Goal: Transaction & Acquisition: Purchase product/service

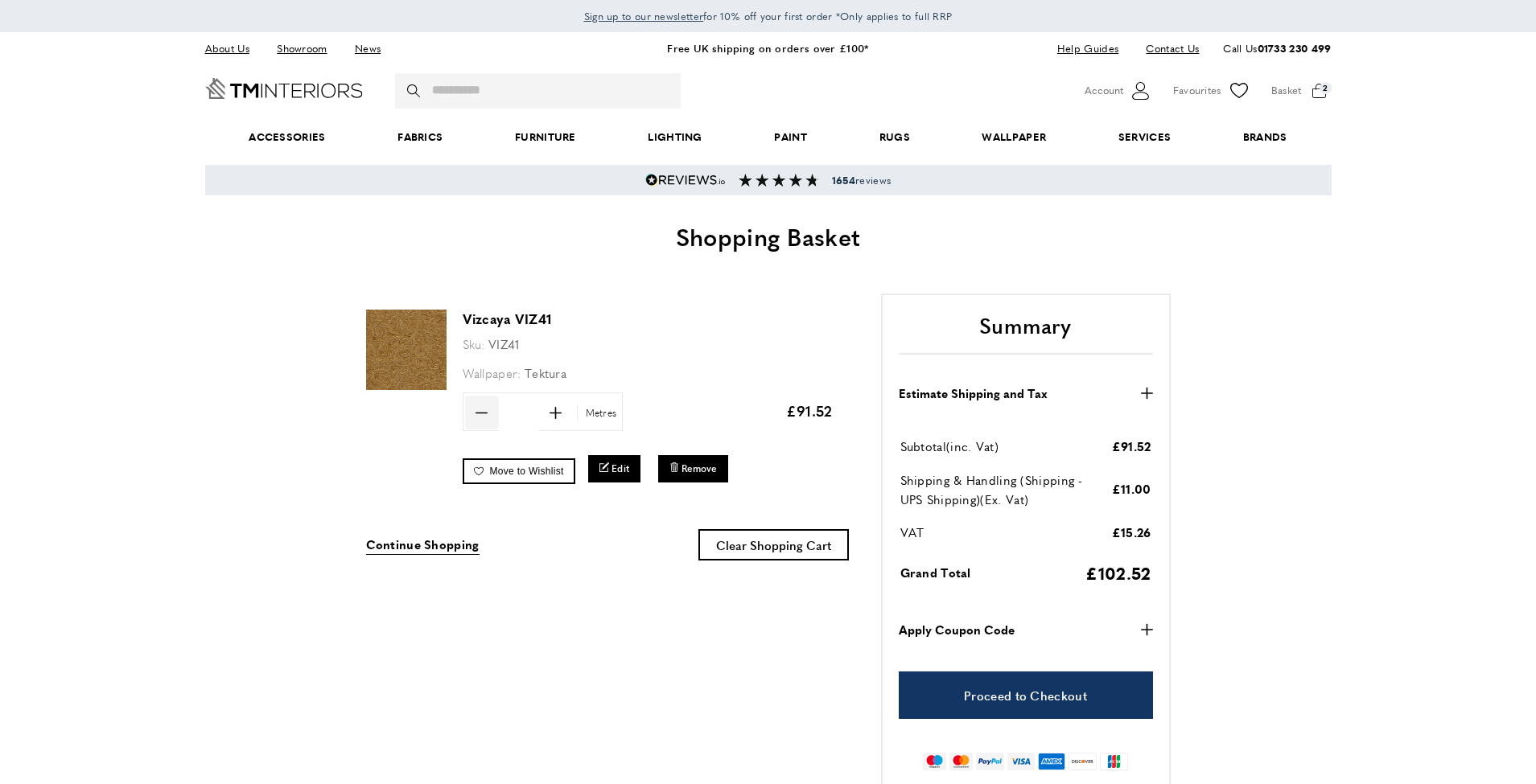
click at [478, 407] on icon "minus" at bounding box center [481, 412] width 12 height 12
type input "*"
click at [658, 412] on span "Update" at bounding box center [655, 411] width 42 height 17
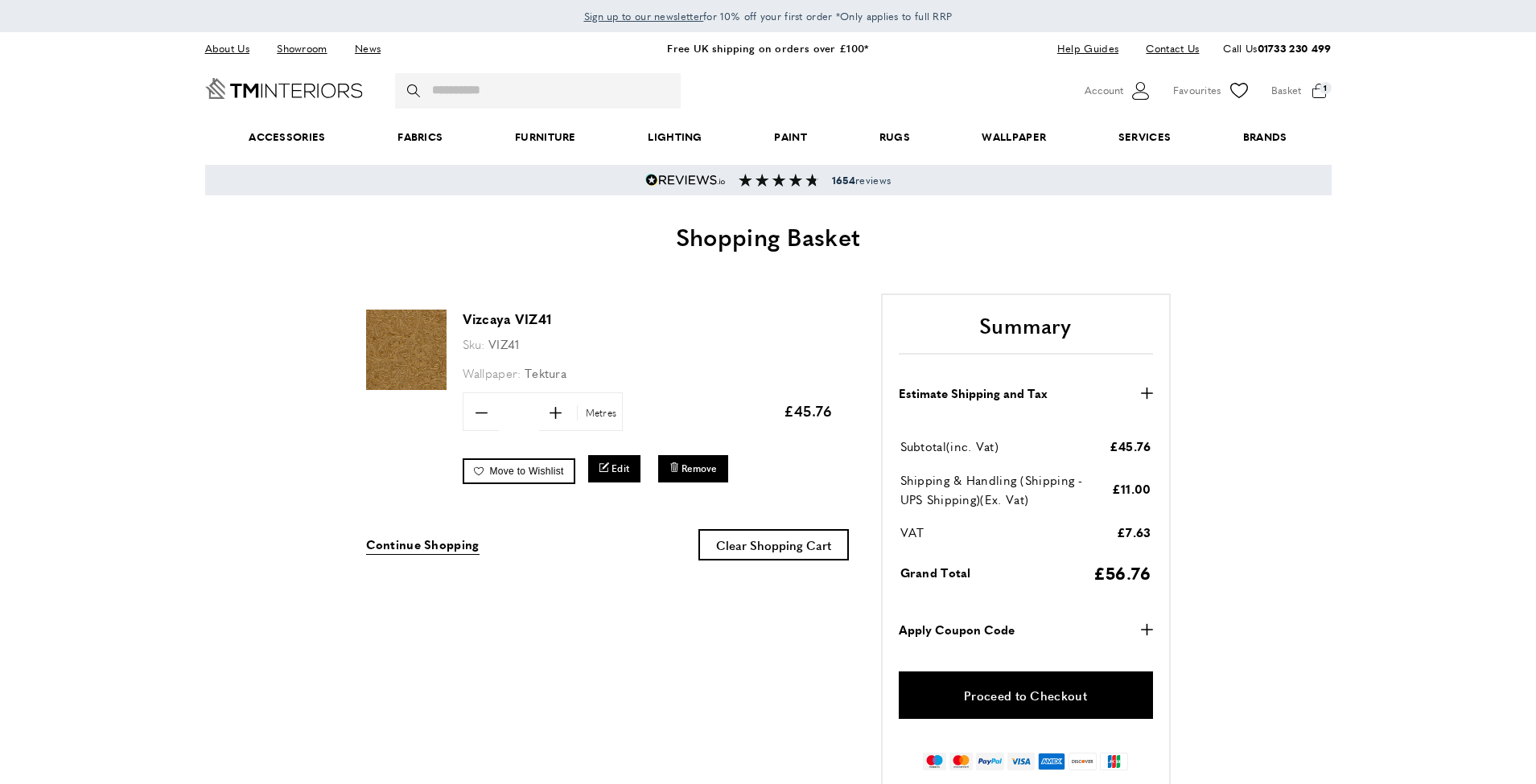
click at [987, 699] on link "Proceed to Checkout" at bounding box center [1026, 695] width 254 height 47
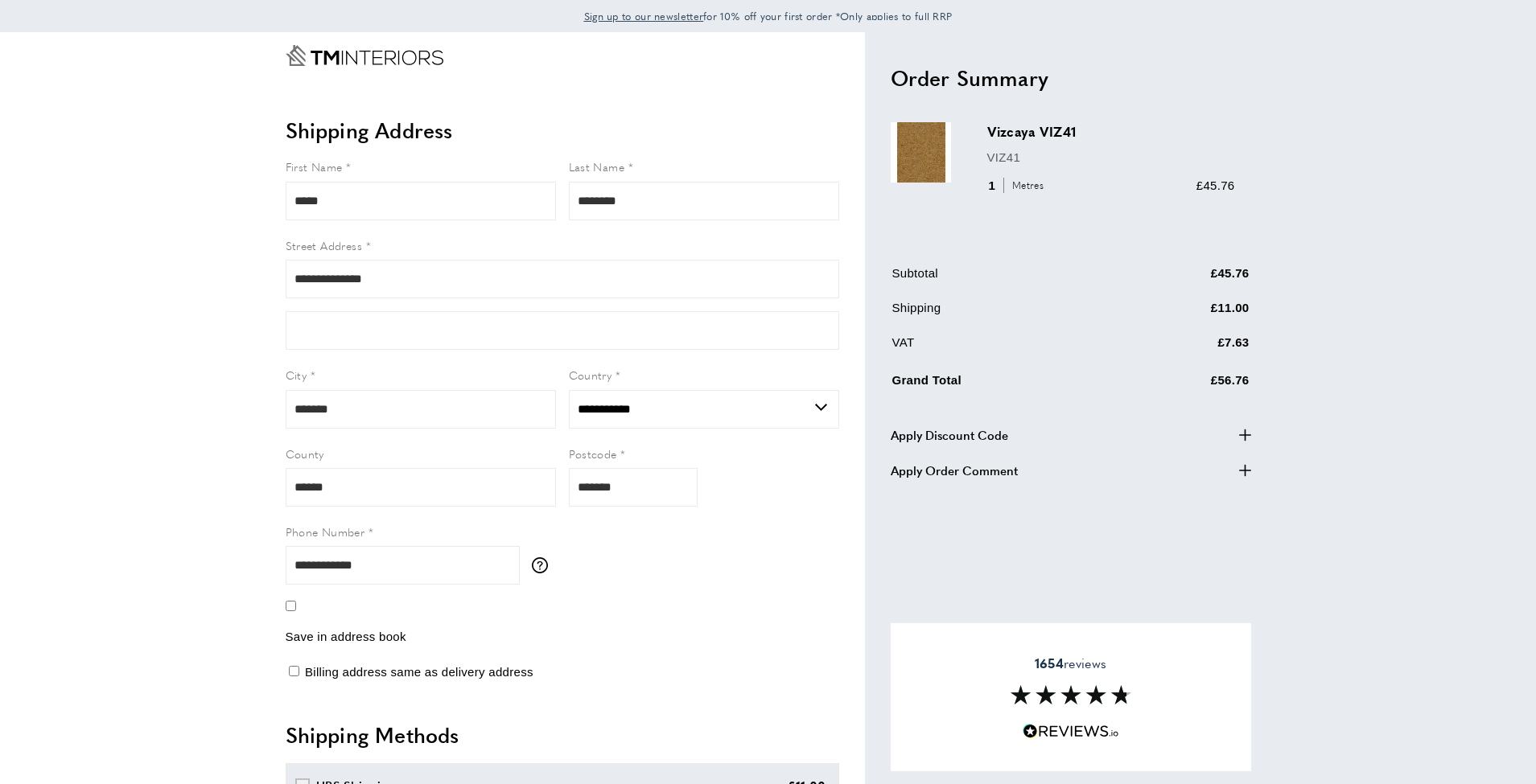
select select "**"
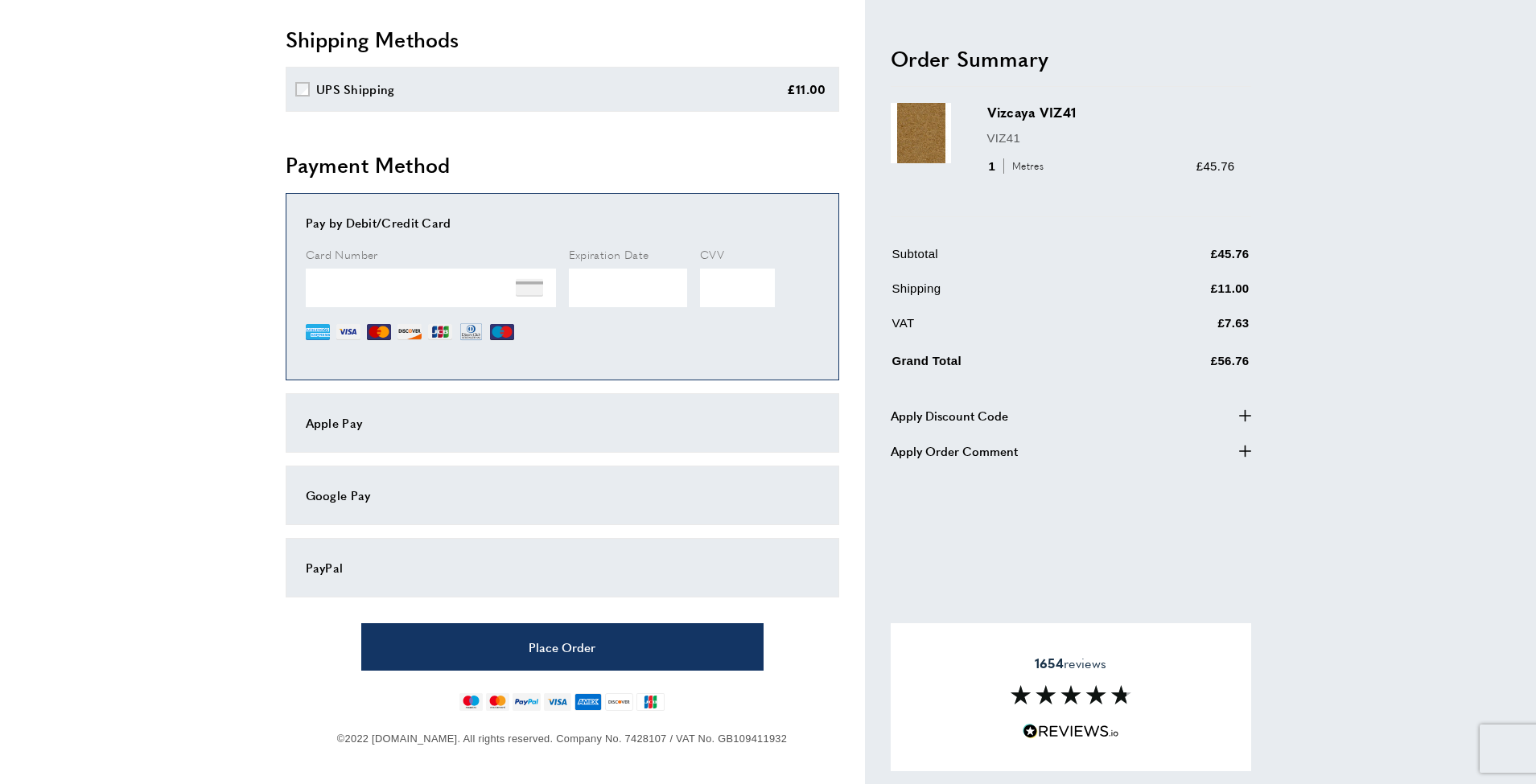
scroll to position [393, 0]
click at [589, 336] on div "Expiration Date" at bounding box center [628, 295] width 119 height 99
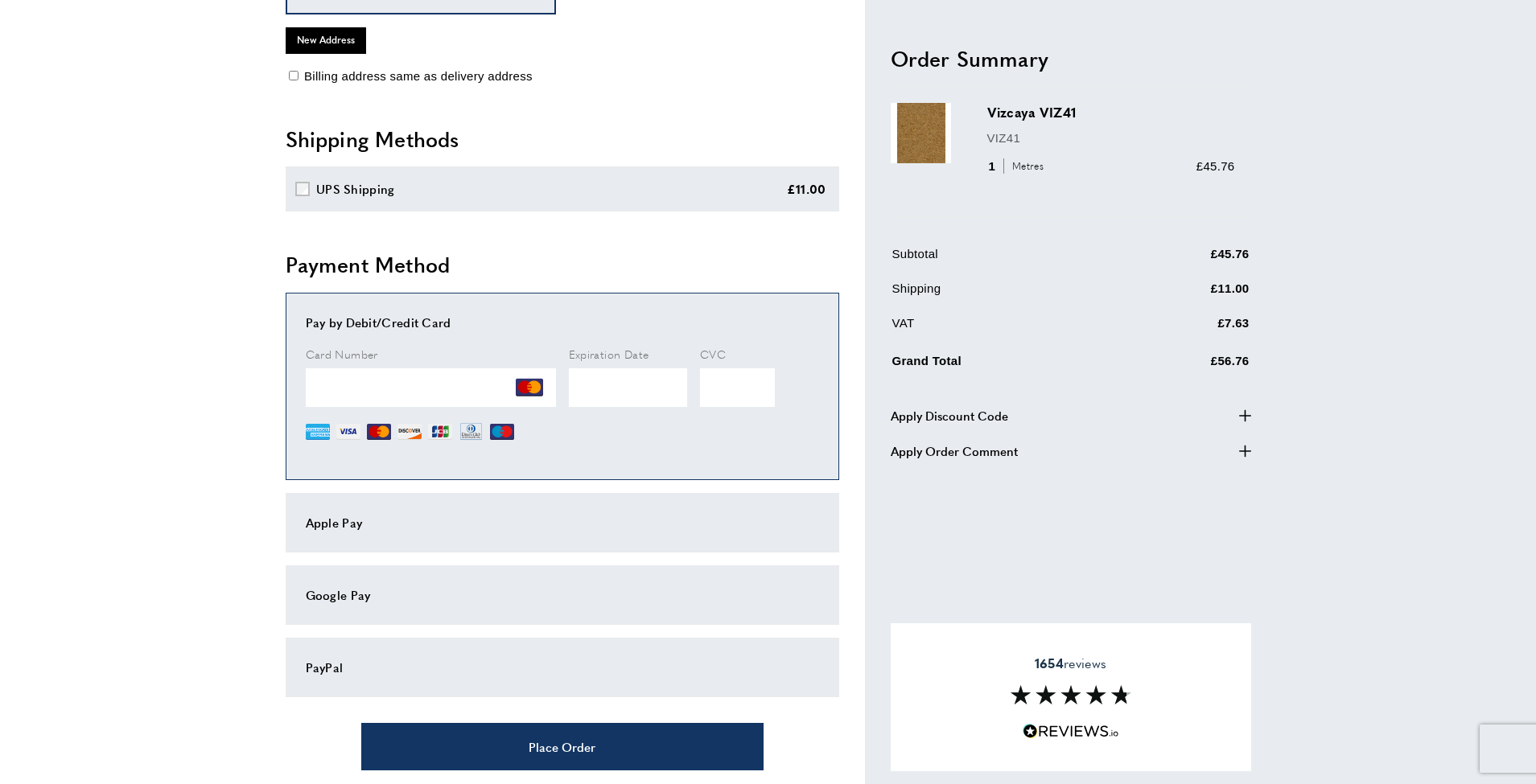
scroll to position [291, 0]
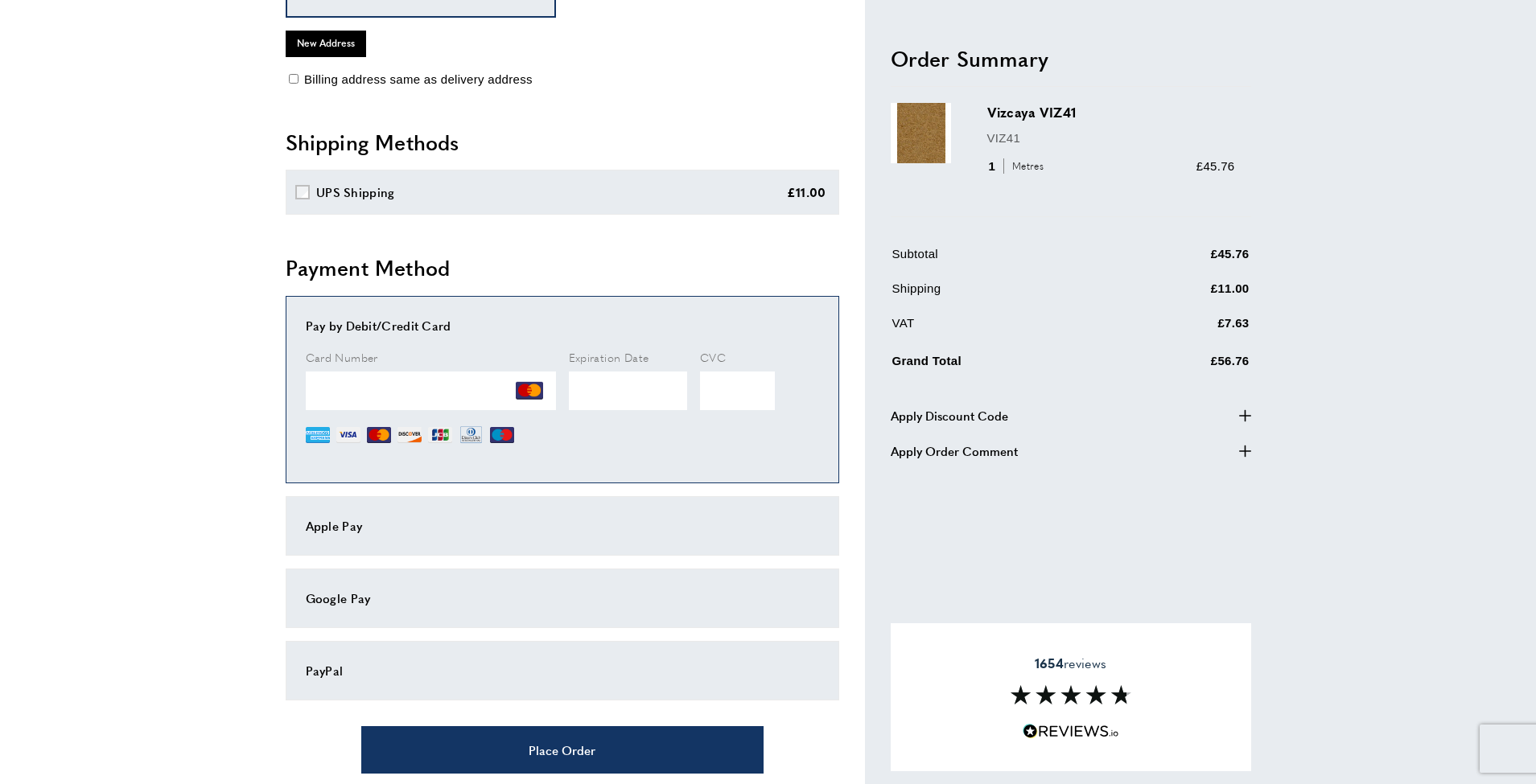
click at [170, 428] on main "Checkout View Summary summary-trigger £56.76 warning Certain items cannot be de…" at bounding box center [768, 314] width 1536 height 1147
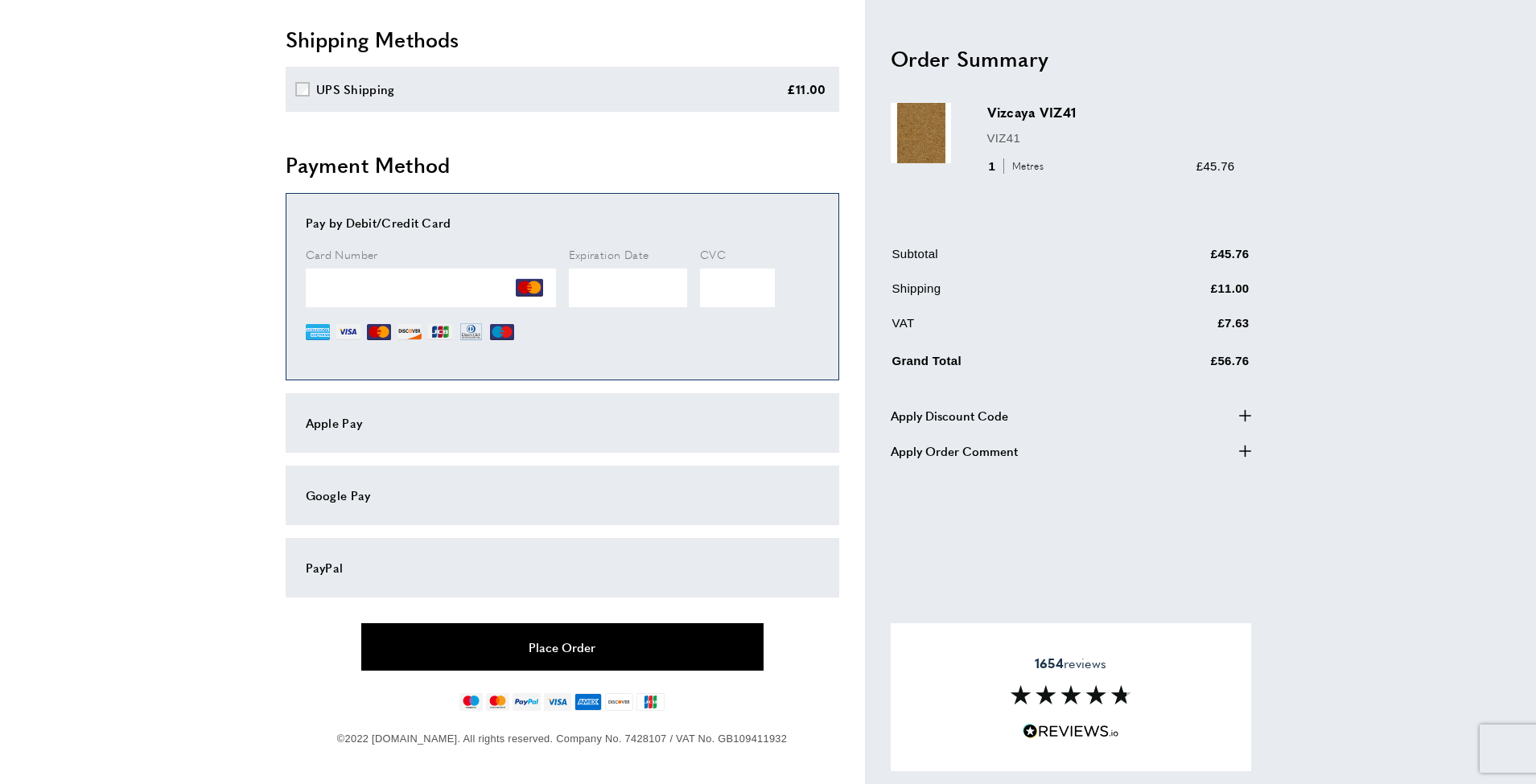
scroll to position [393, 0]
click at [539, 647] on button "Place Order" at bounding box center [562, 648] width 402 height 47
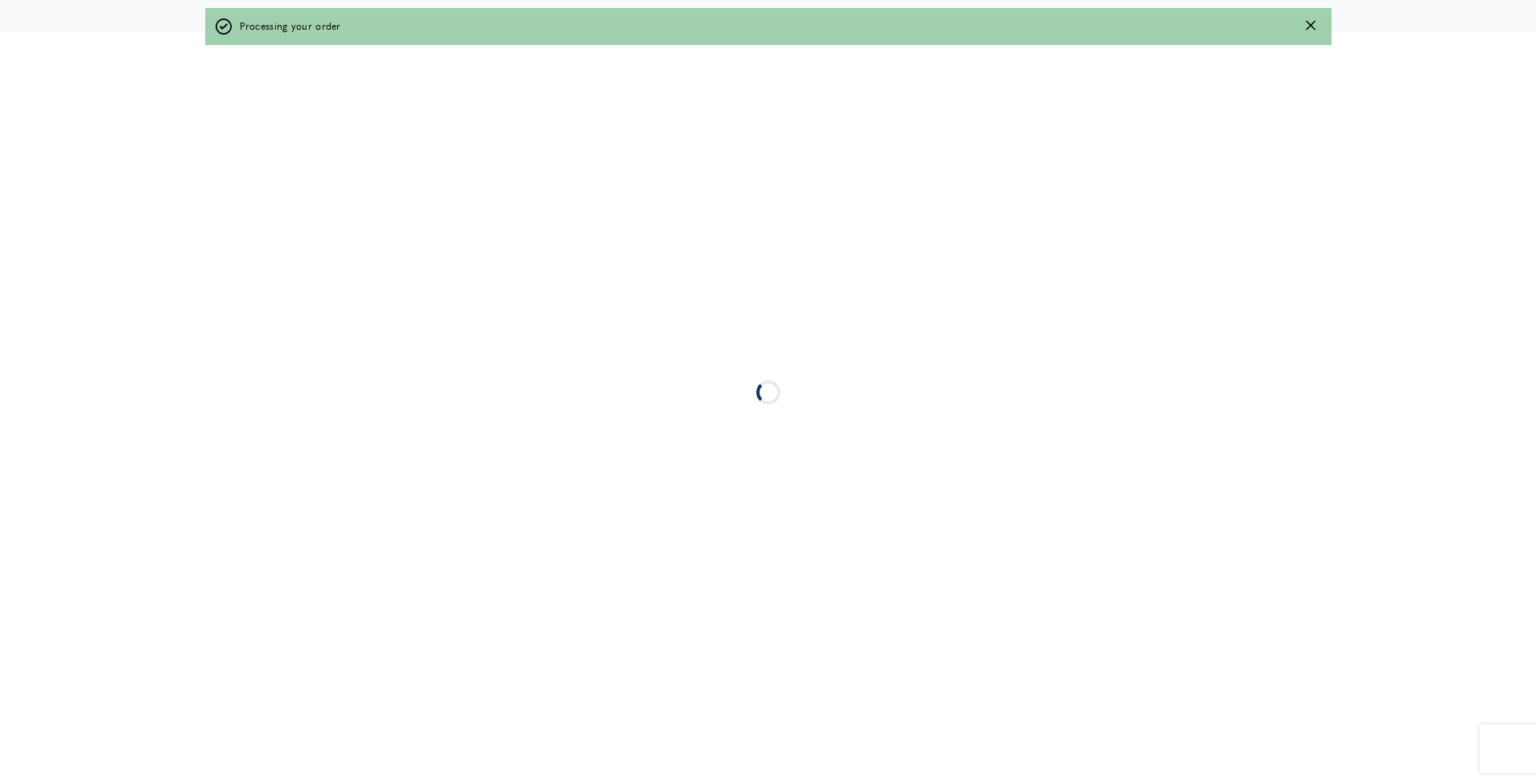
scroll to position [0, 0]
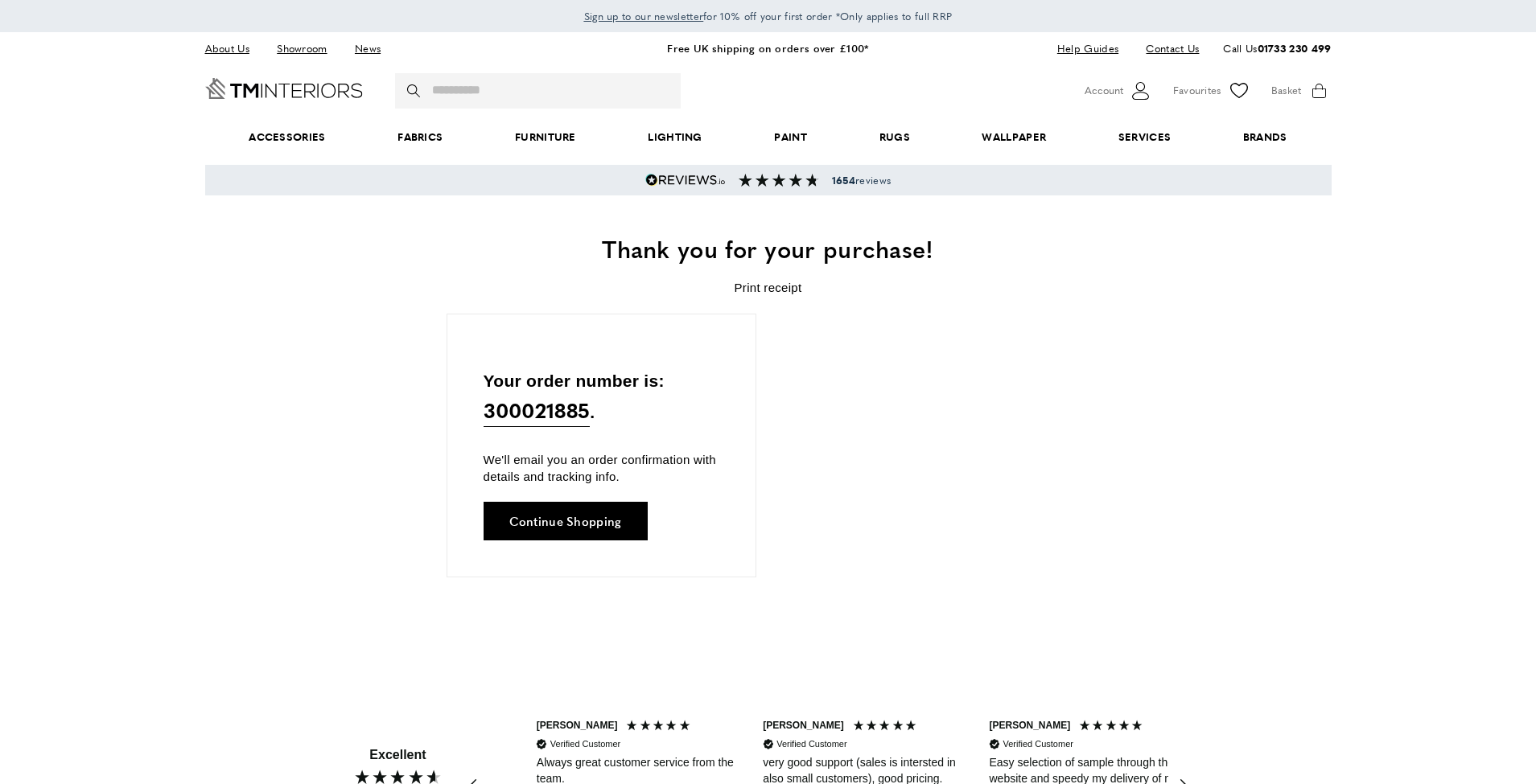
scroll to position [0, 226]
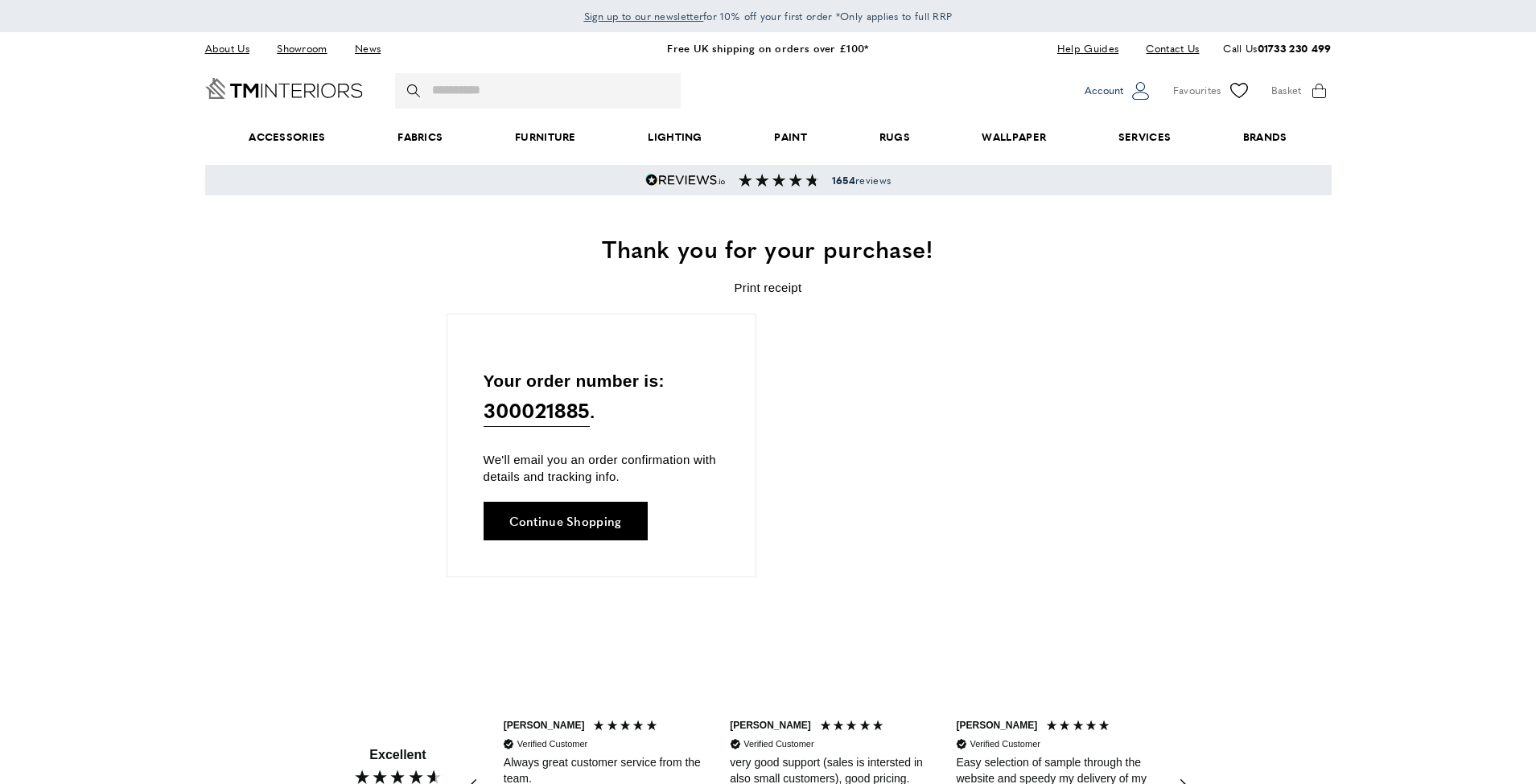
click at [1116, 92] on span "Account" at bounding box center [1104, 90] width 39 height 17
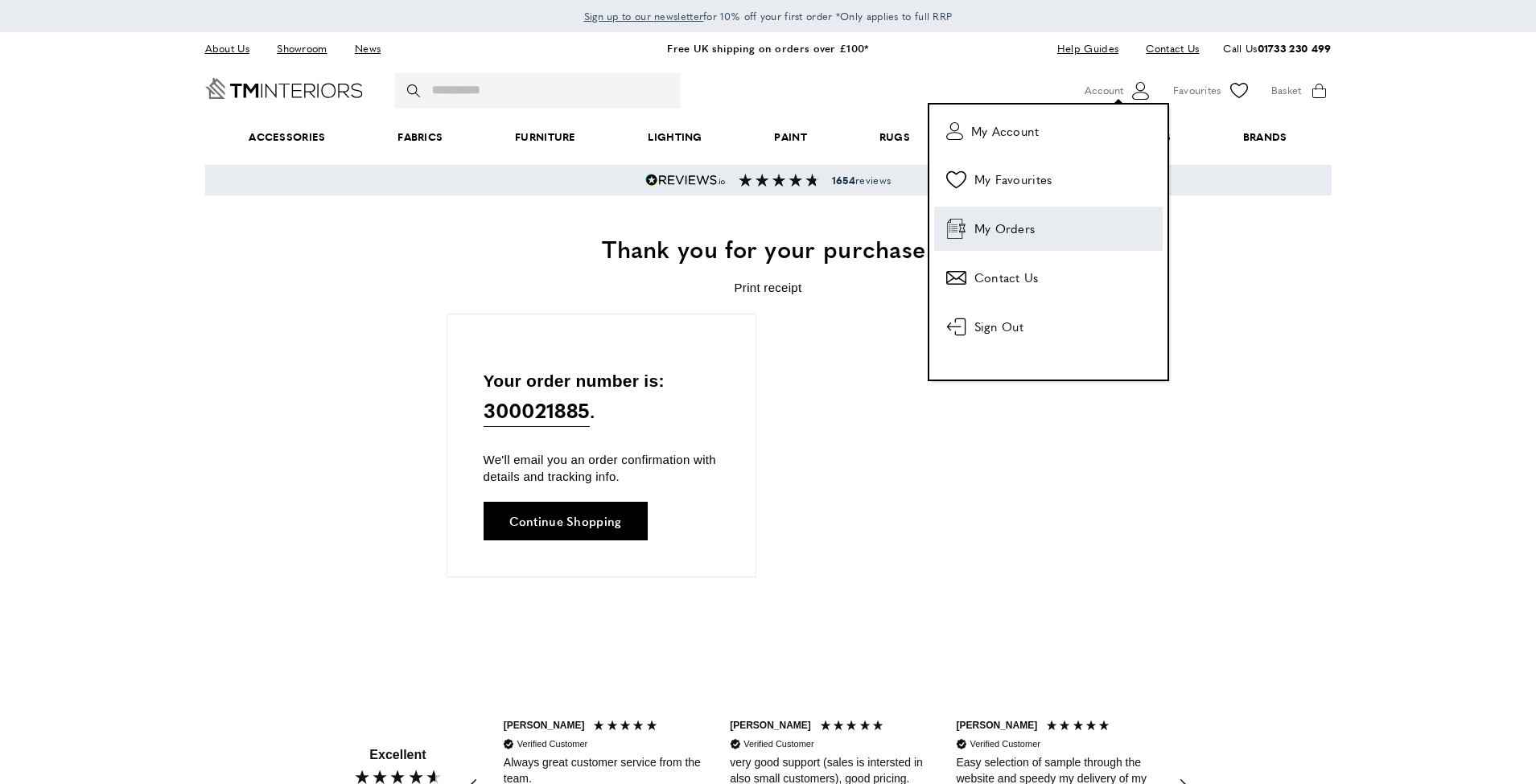
click at [985, 223] on span "My Orders" at bounding box center [1005, 228] width 61 height 20
